Goal: Find specific page/section: Find specific page/section

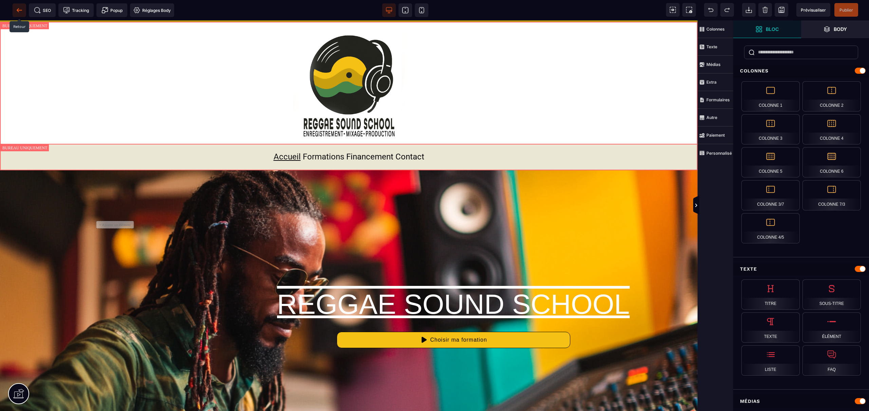
click at [20, 10] on icon at bounding box center [19, 10] width 7 height 7
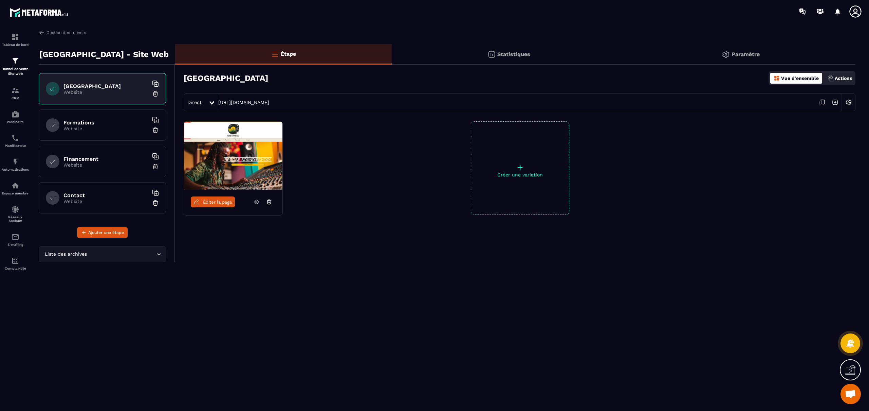
click at [85, 129] on p "Website" at bounding box center [106, 128] width 85 height 5
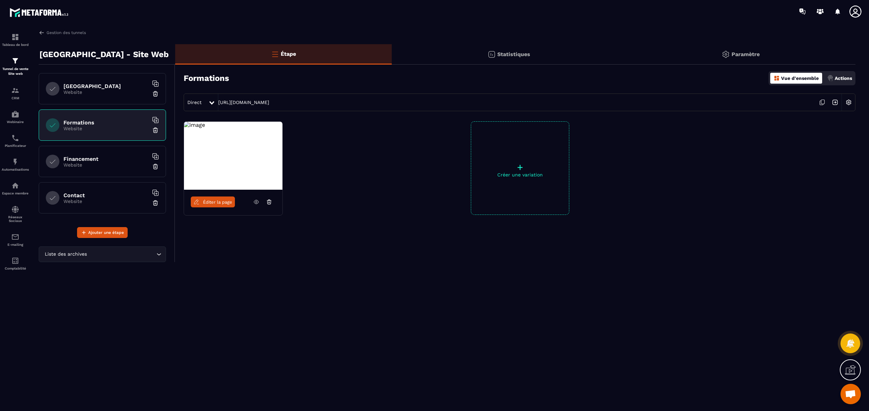
click at [215, 204] on span "Éditer la page" at bounding box center [217, 201] width 29 height 5
